Goal: Navigation & Orientation: Find specific page/section

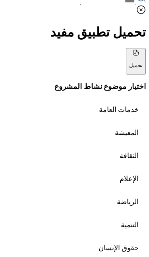
scroll to position [302, 0]
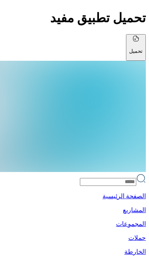
scroll to position [15, 0]
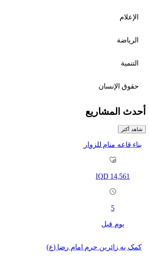
scroll to position [544, 0]
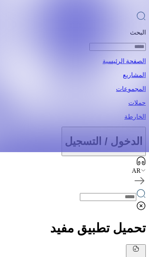
scroll to position [105, 0]
